Goal: Task Accomplishment & Management: Complete application form

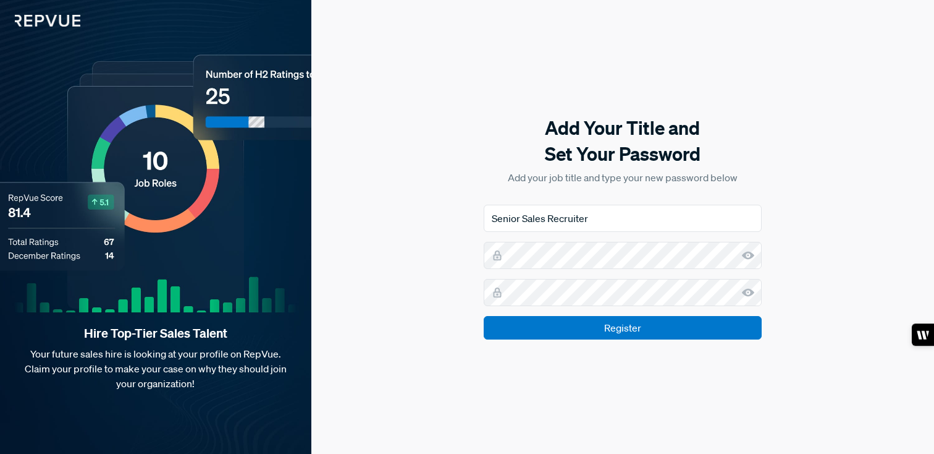
click at [745, 256] on use at bounding box center [748, 255] width 12 height 8
click at [754, 291] on icon at bounding box center [748, 292] width 12 height 12
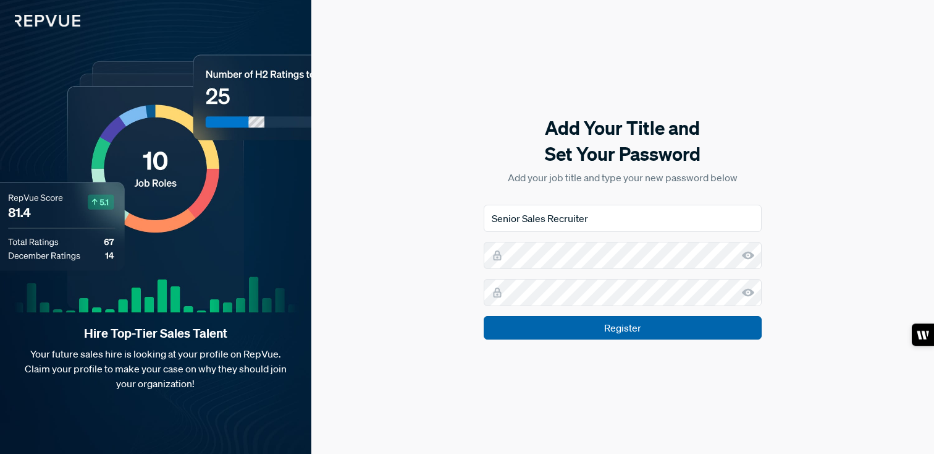
click at [698, 331] on input "Register" at bounding box center [623, 327] width 278 height 23
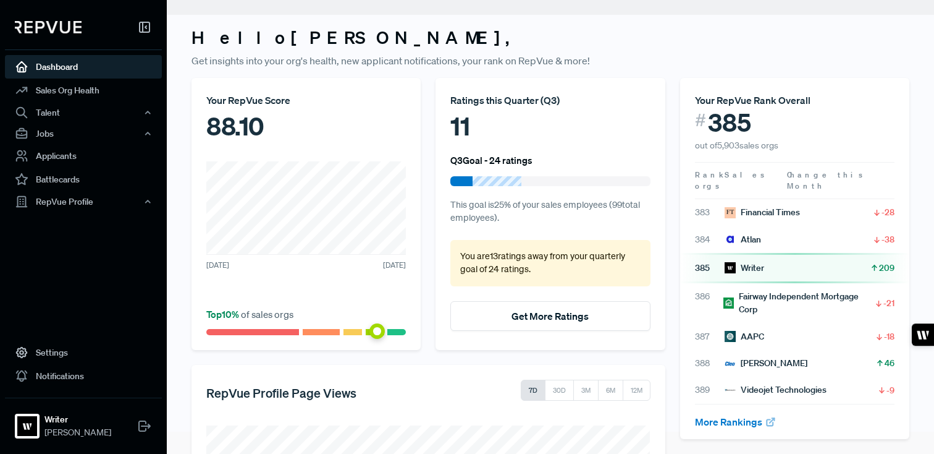
scroll to position [30, 0]
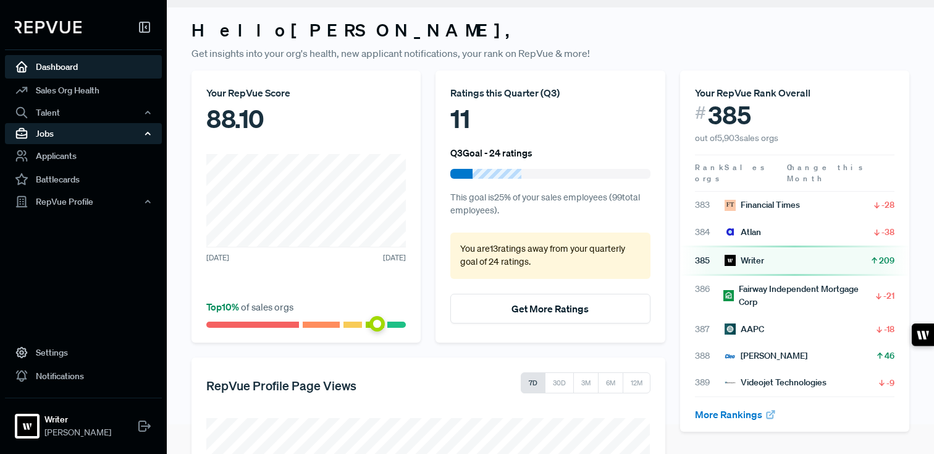
click at [92, 137] on div "Jobs" at bounding box center [83, 133] width 157 height 21
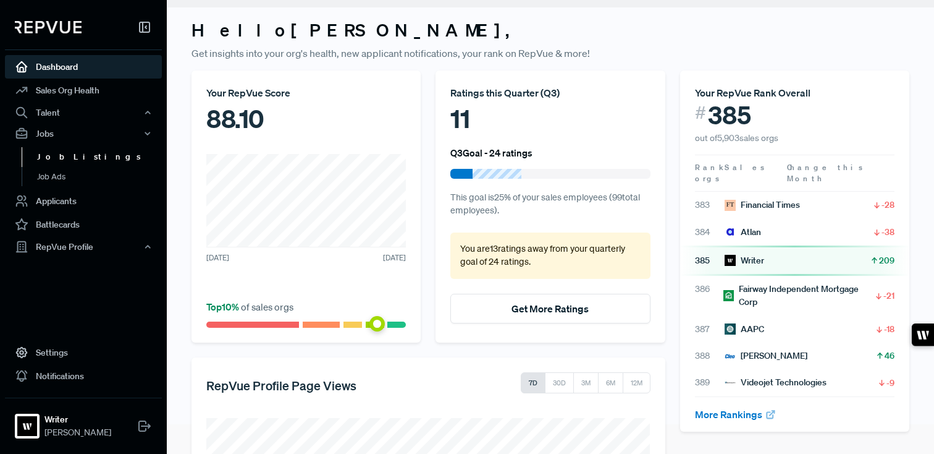
click at [74, 154] on link "Job Listings" at bounding box center [100, 157] width 157 height 20
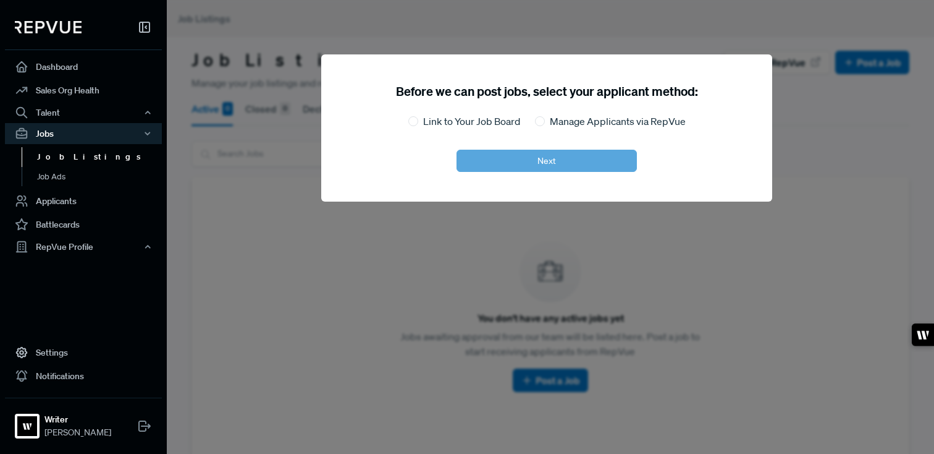
click at [483, 124] on label "Link to Your Job Board" at bounding box center [471, 121] width 97 height 15
click at [418, 124] on input "Link to Your Job Board" at bounding box center [413, 121] width 10 height 10
radio input "true"
